Goal: Task Accomplishment & Management: Use online tool/utility

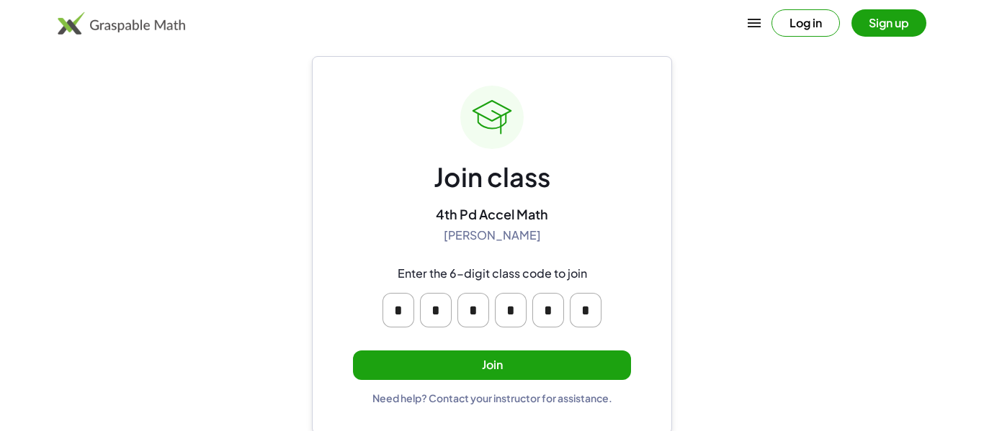
scroll to position [27, 0]
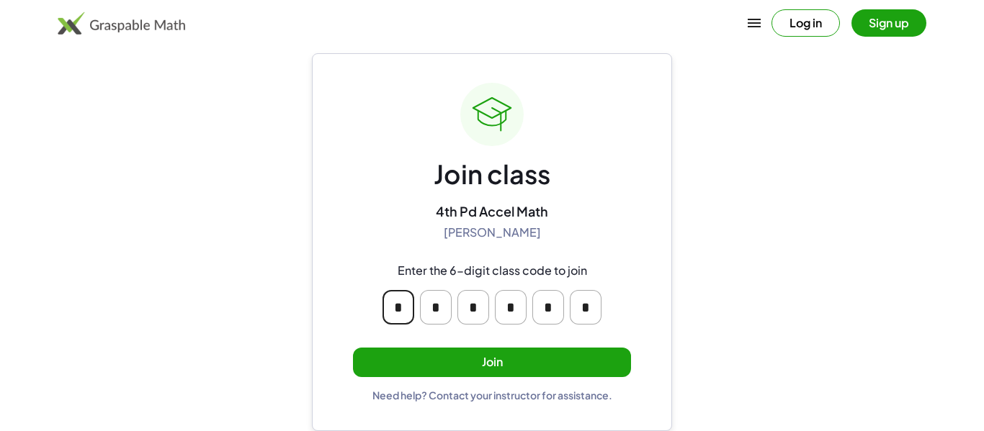
click at [408, 296] on input "*" at bounding box center [398, 307] width 32 height 35
click at [436, 311] on input "*" at bounding box center [436, 307] width 32 height 35
click at [452, 350] on button "Join" at bounding box center [492, 363] width 278 height 30
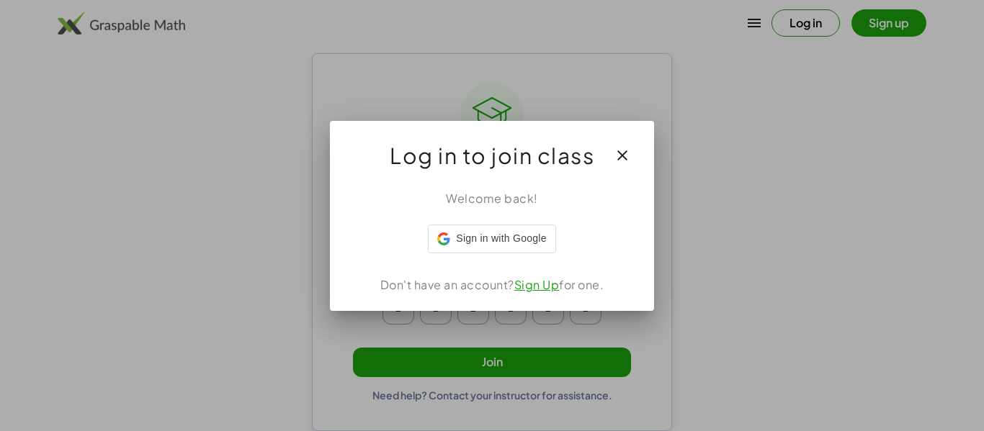
scroll to position [0, 0]
click at [778, 225] on div at bounding box center [492, 215] width 984 height 431
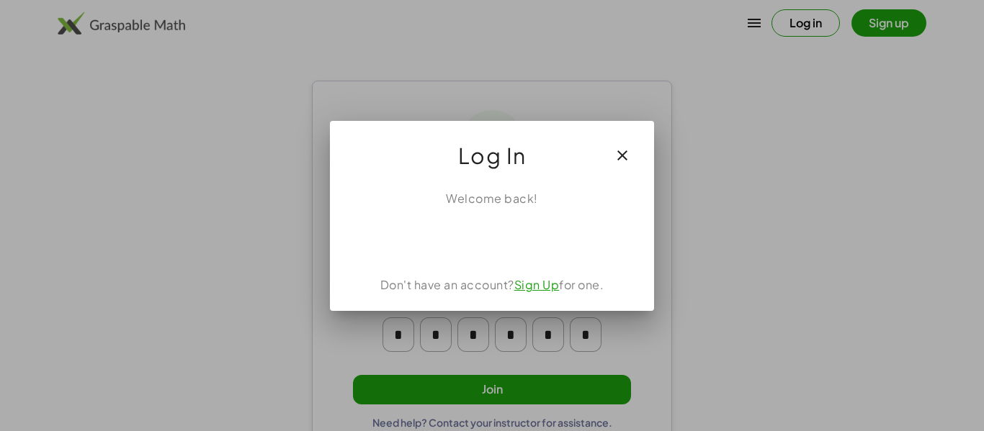
scroll to position [27, 0]
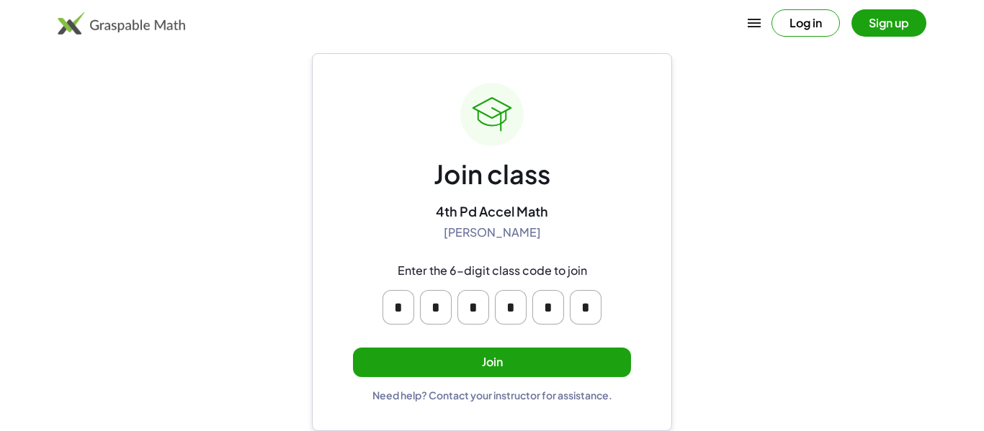
click at [405, 356] on button "Join" at bounding box center [492, 363] width 278 height 30
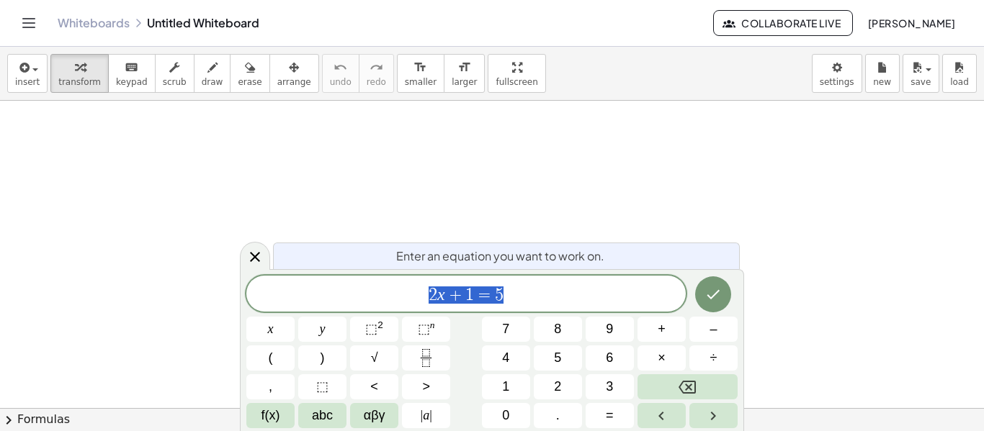
scroll to position [1, 0]
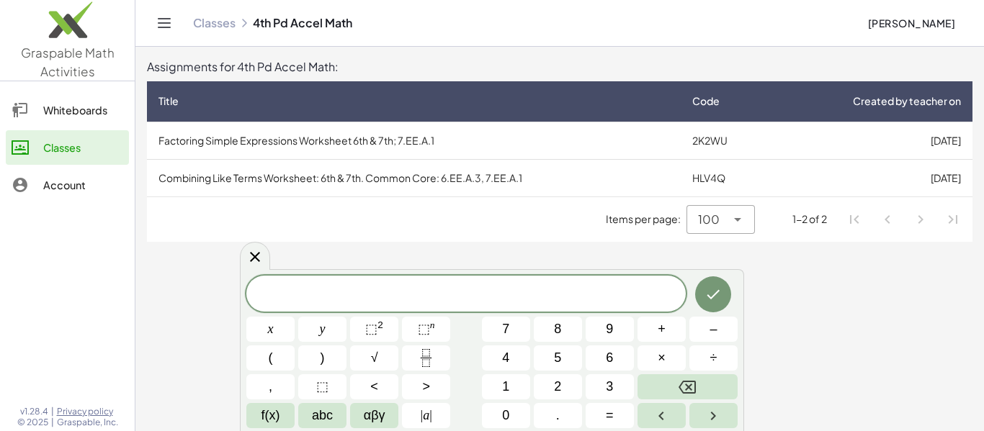
click at [681, 110] on th "Title" at bounding box center [726, 101] width 90 height 40
click at [261, 250] on icon at bounding box center [254, 256] width 17 height 17
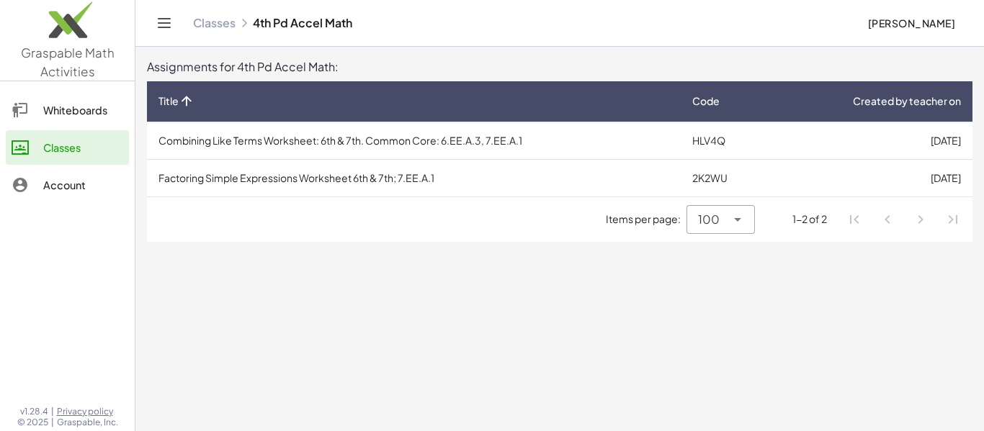
click at [61, 114] on div "Whiteboards" at bounding box center [83, 110] width 80 height 17
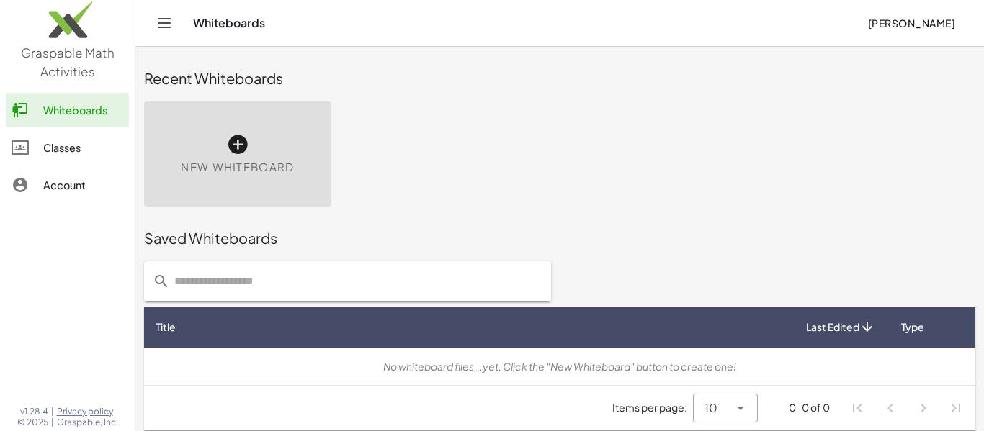
click at [37, 153] on div at bounding box center [28, 147] width 32 height 17
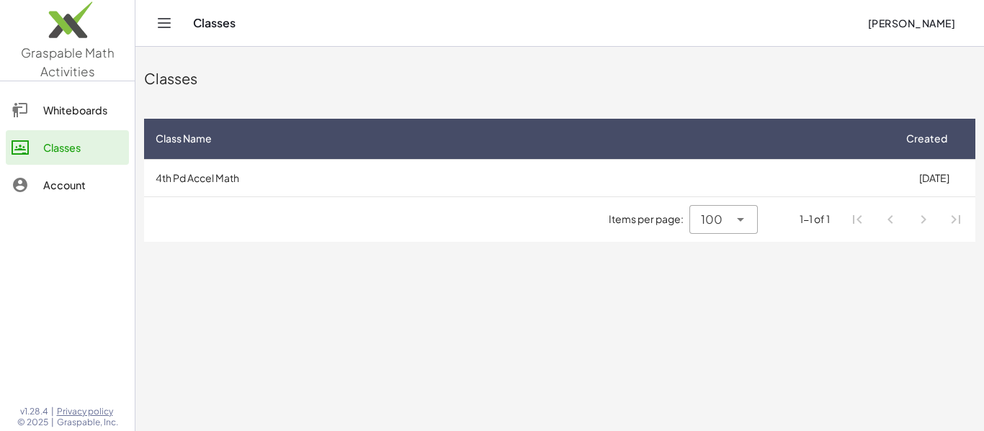
click at [213, 192] on td "4th Pd Accel Math" at bounding box center [518, 177] width 748 height 37
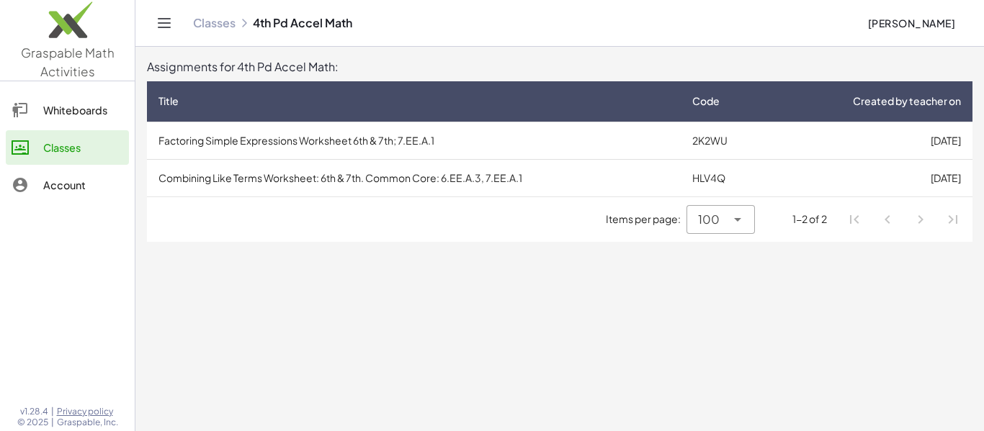
click at [710, 184] on td "HLV4Q" at bounding box center [726, 177] width 90 height 37
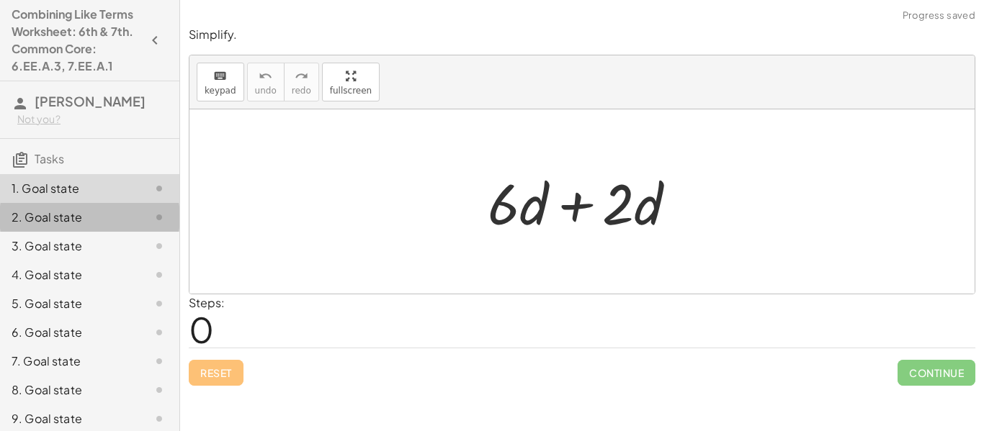
click at [143, 261] on div "2. Goal state" at bounding box center [89, 275] width 179 height 29
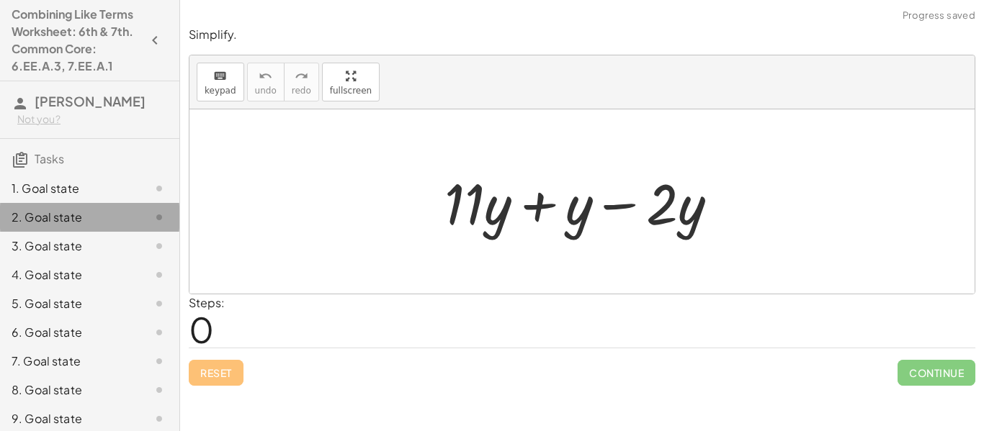
click at [143, 229] on div "2. Goal state" at bounding box center [89, 217] width 179 height 29
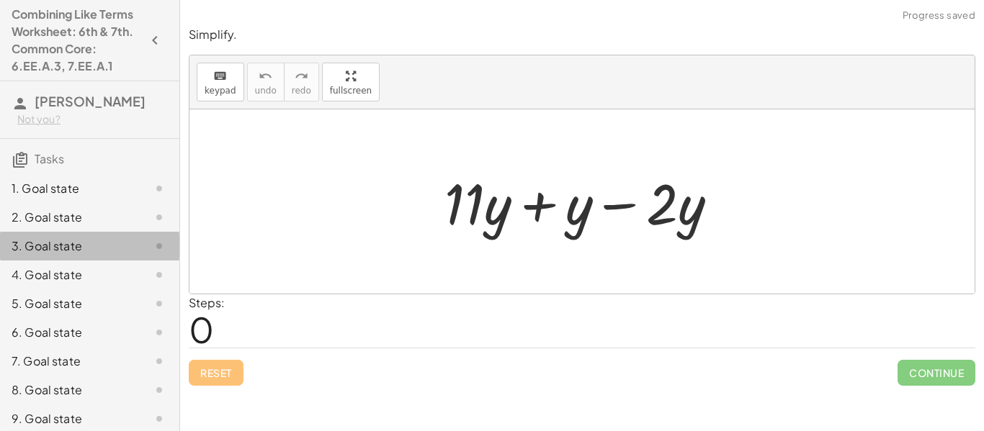
click at [128, 245] on div at bounding box center [147, 246] width 40 height 17
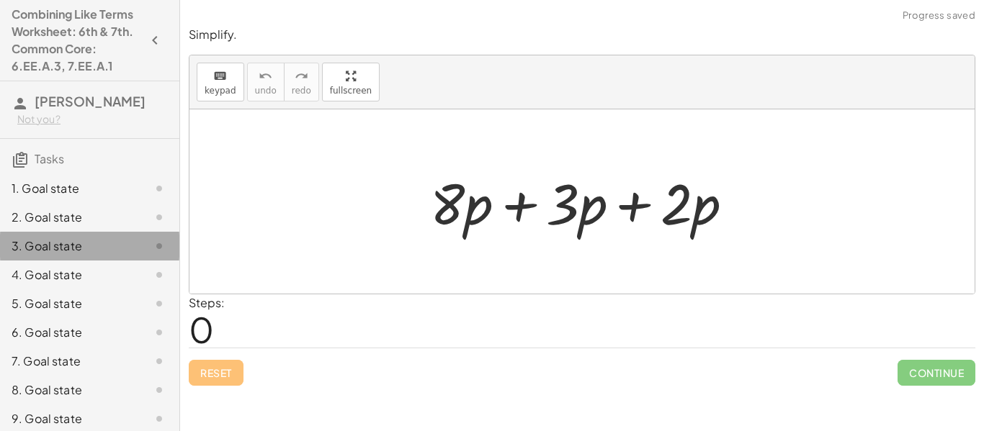
click at [125, 256] on div "3. Goal state" at bounding box center [89, 246] width 179 height 29
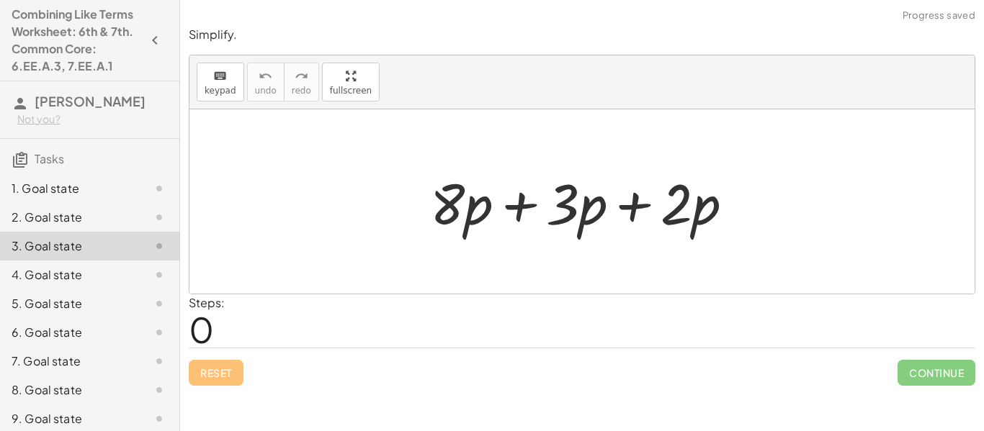
click at [484, 199] on div at bounding box center [587, 202] width 329 height 74
click at [242, 318] on div "Steps: 0" at bounding box center [582, 321] width 786 height 53
click at [243, 319] on div "Steps: 0" at bounding box center [582, 321] width 786 height 53
